Goal: Information Seeking & Learning: Check status

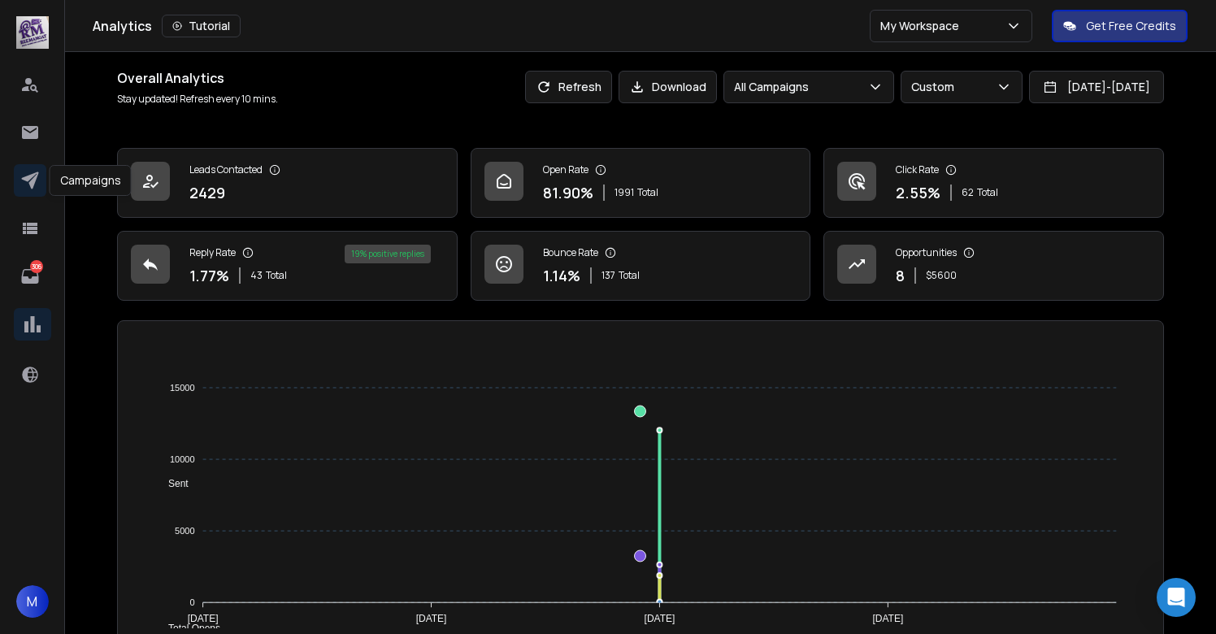
click at [30, 175] on icon at bounding box center [29, 180] width 17 height 17
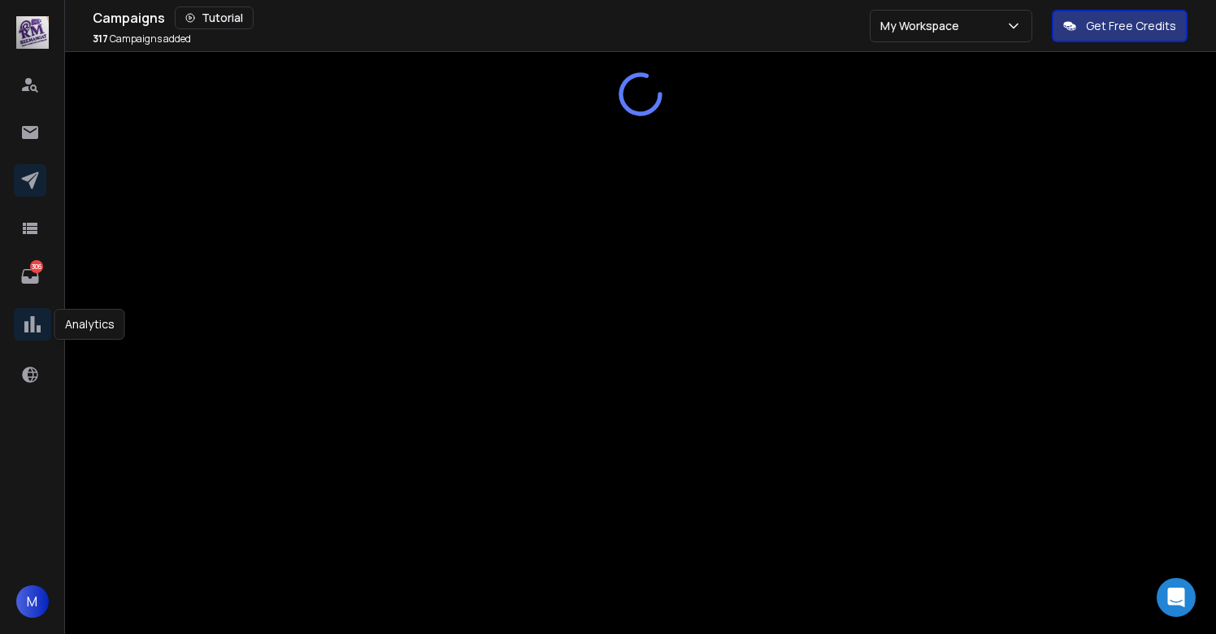
click at [34, 328] on icon at bounding box center [32, 324] width 24 height 24
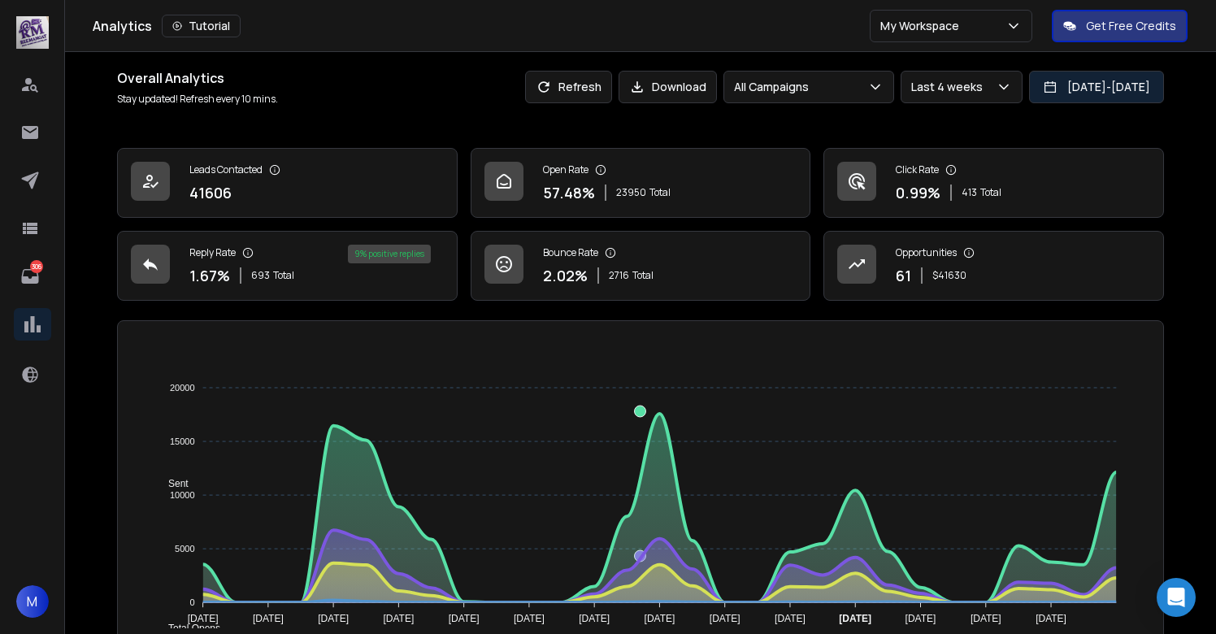
click at [1054, 88] on button "[DATE] - [DATE]" at bounding box center [1096, 87] width 135 height 33
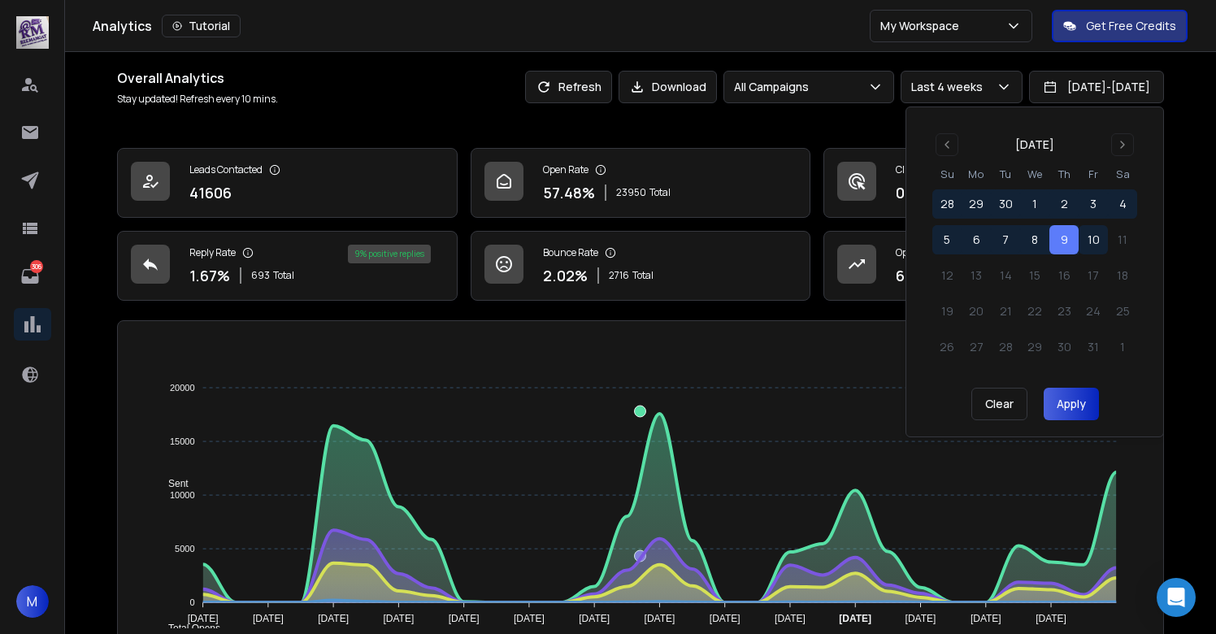
click at [1069, 247] on button "9" at bounding box center [1063, 239] width 29 height 29
click at [1092, 245] on button "10" at bounding box center [1093, 239] width 29 height 29
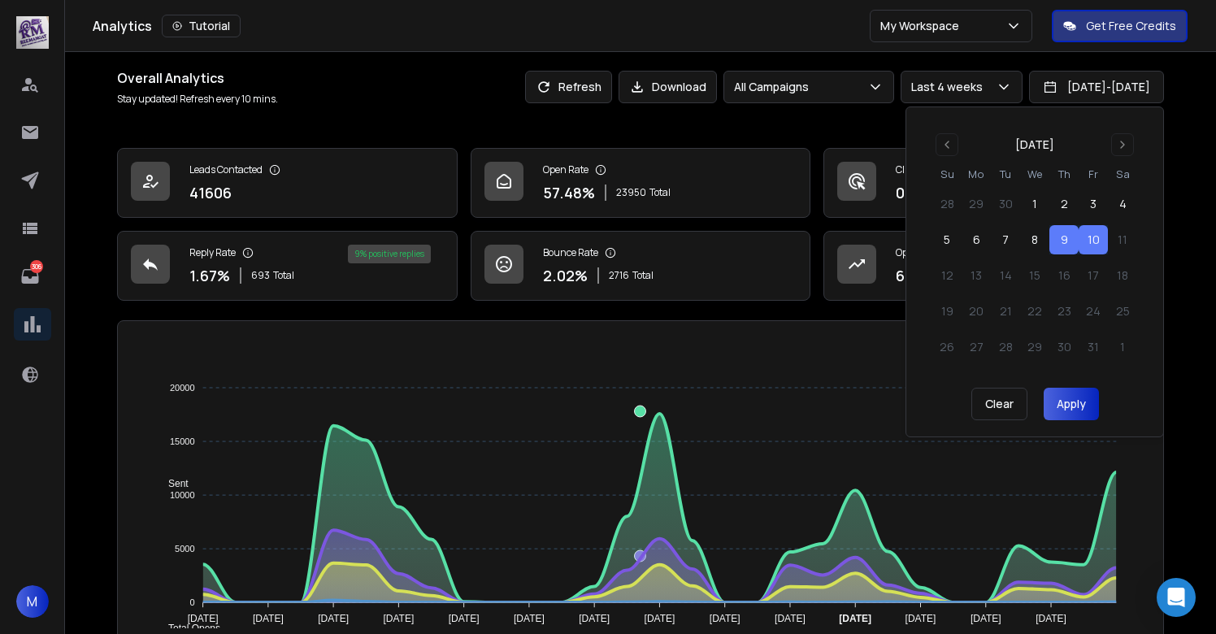
click at [1059, 241] on button "9" at bounding box center [1063, 239] width 29 height 29
click at [1089, 241] on button "10" at bounding box center [1093, 239] width 29 height 29
click at [1070, 413] on button "Apply" at bounding box center [1071, 404] width 55 height 33
